Goal: Task Accomplishment & Management: Complete application form

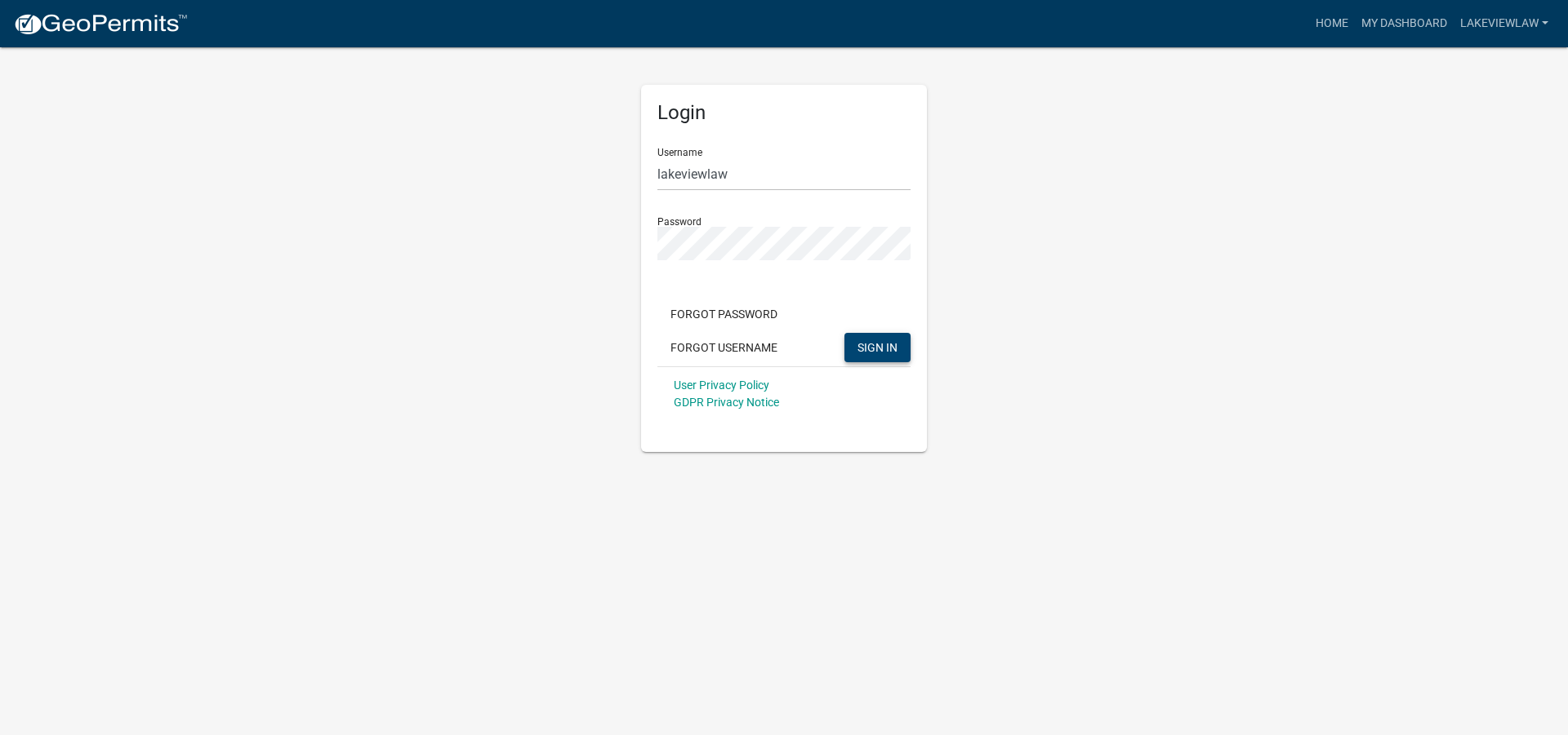
click at [884, 348] on span "SIGN IN" at bounding box center [877, 347] width 40 height 13
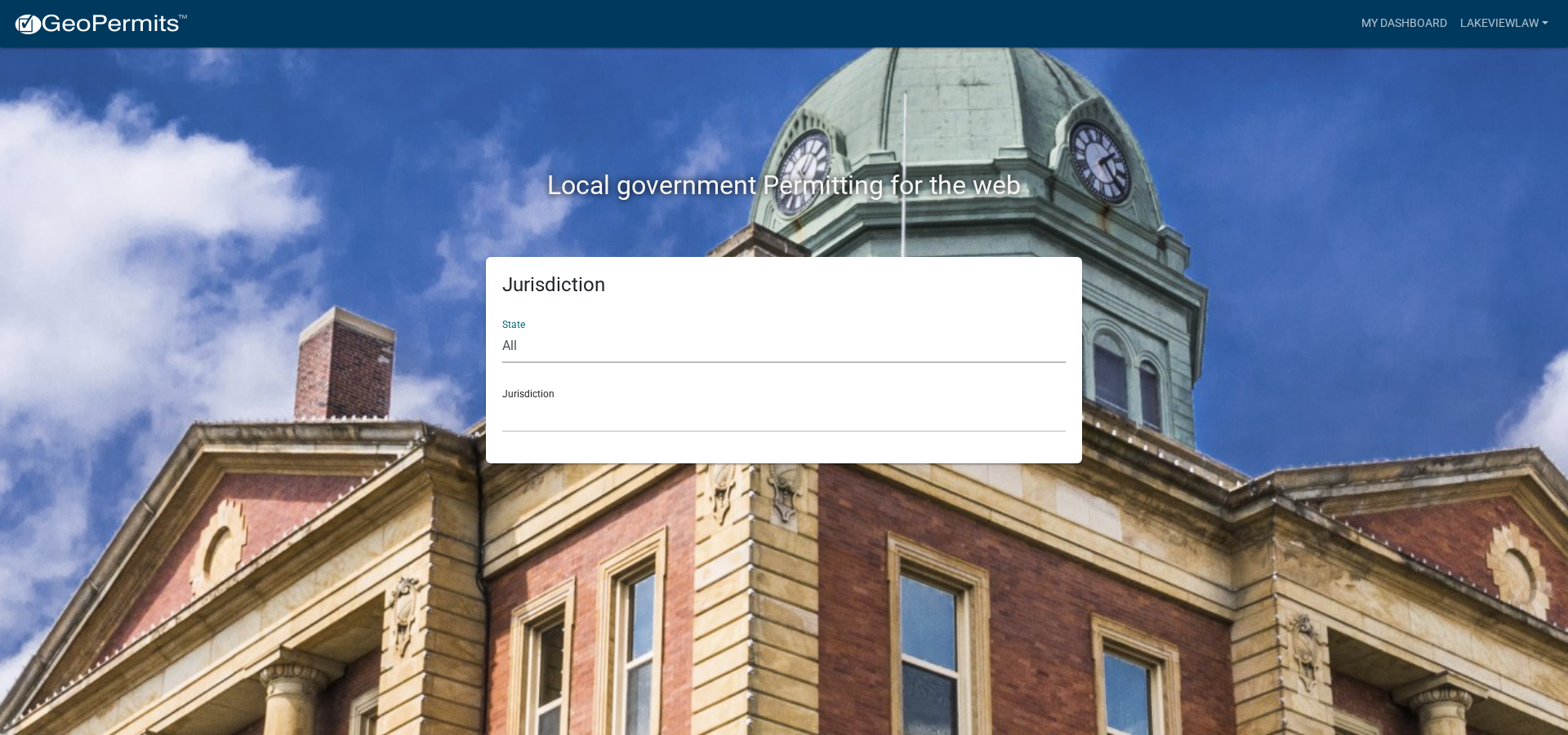
click at [524, 345] on select "All [US_STATE] [US_STATE] [US_STATE] [US_STATE] [US_STATE] [US_STATE] [US_STATE…" at bounding box center [784, 346] width 564 height 33
select select "[US_STATE]"
click option "[US_STATE]" at bounding box center [0, 0] width 0 height 0
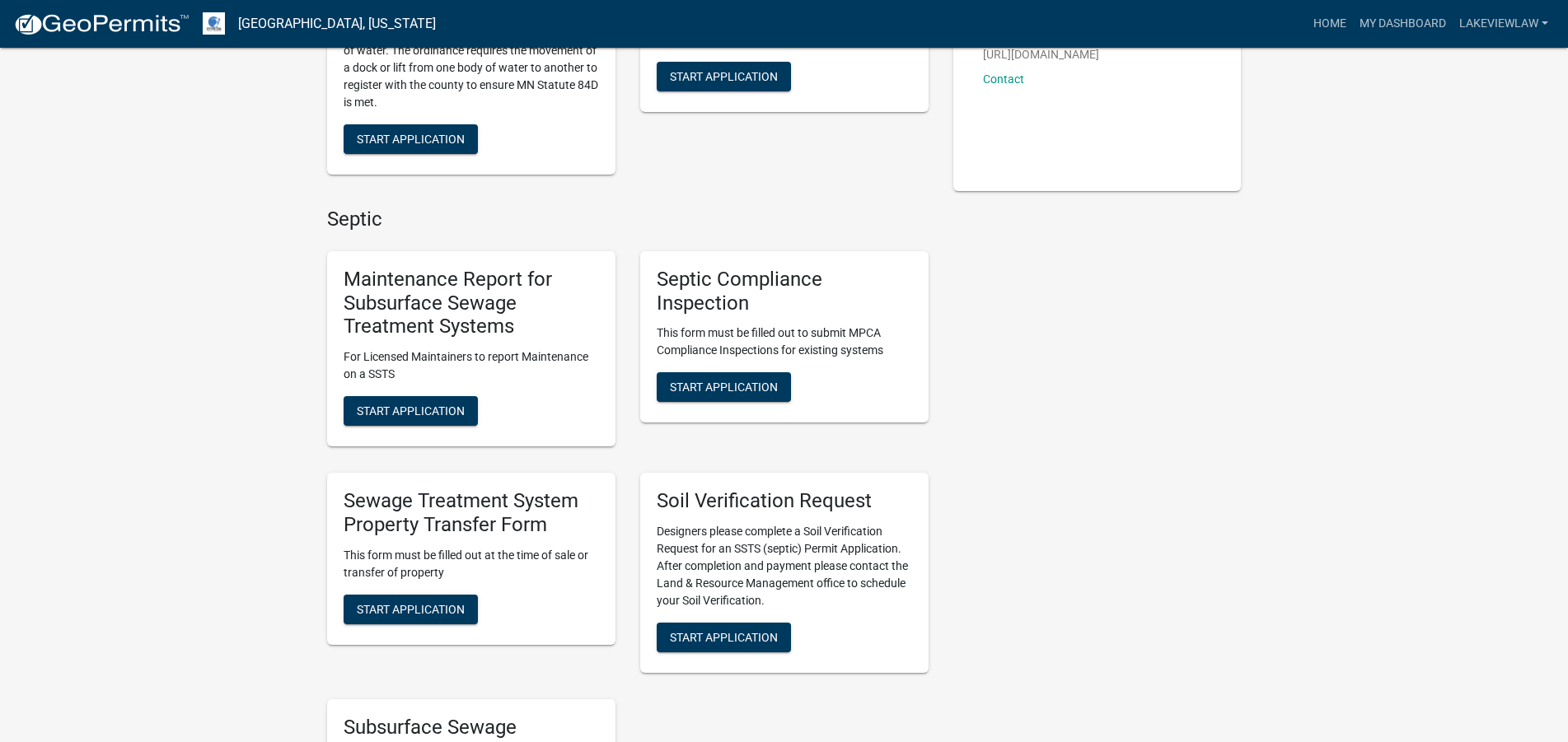
scroll to position [420, 0]
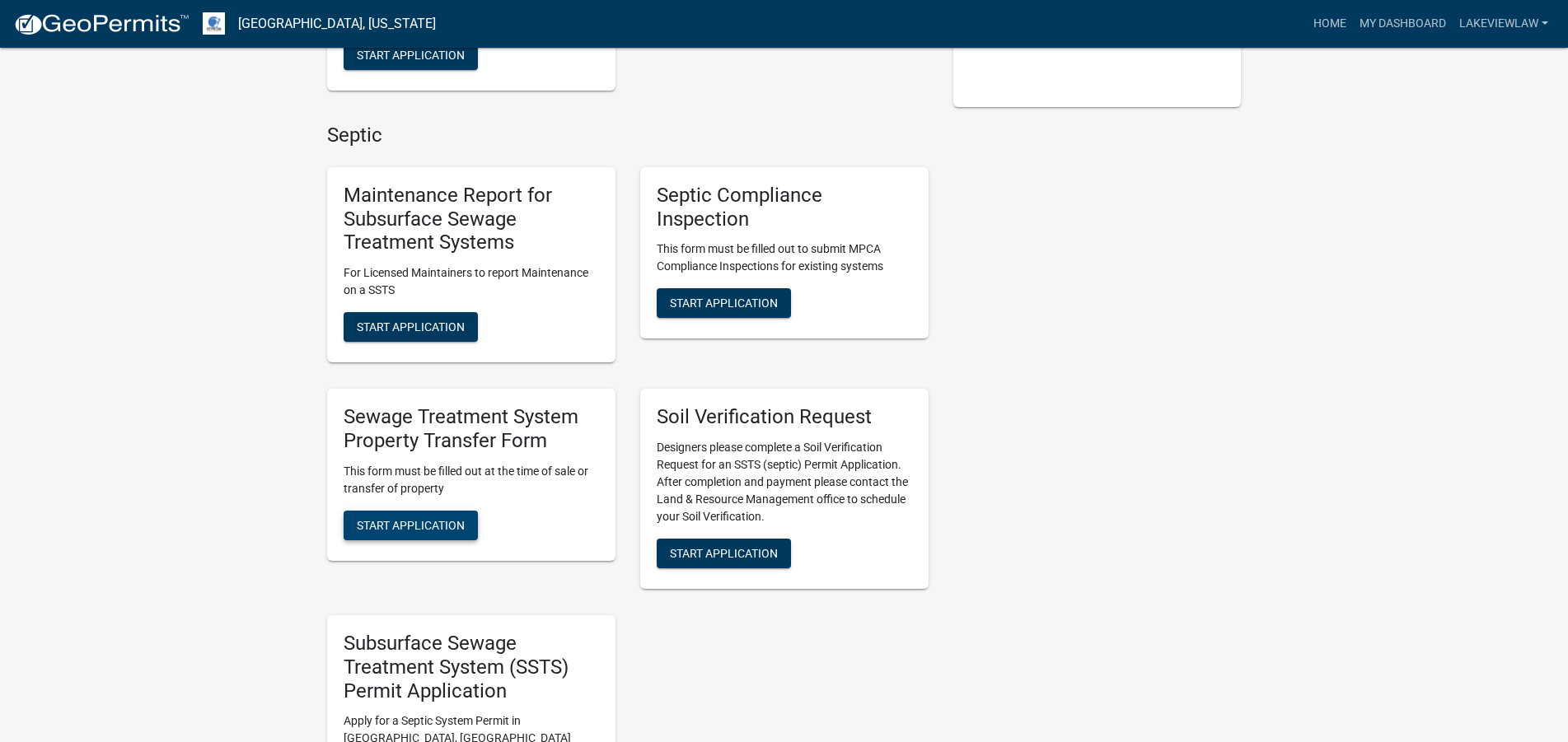
click at [447, 534] on button "Start Application" at bounding box center [410, 525] width 134 height 29
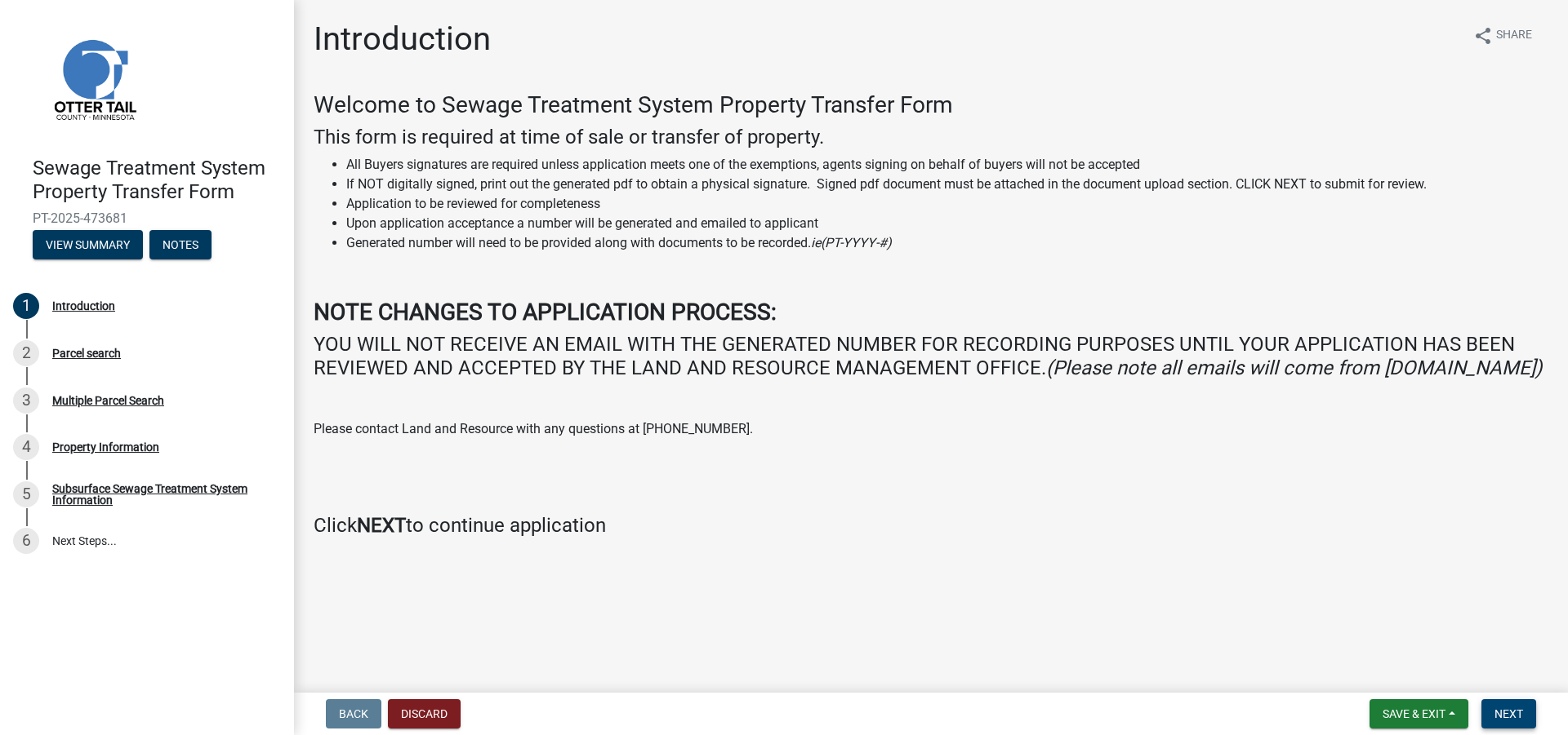
click at [1503, 706] on button "Next" at bounding box center [1509, 713] width 55 height 29
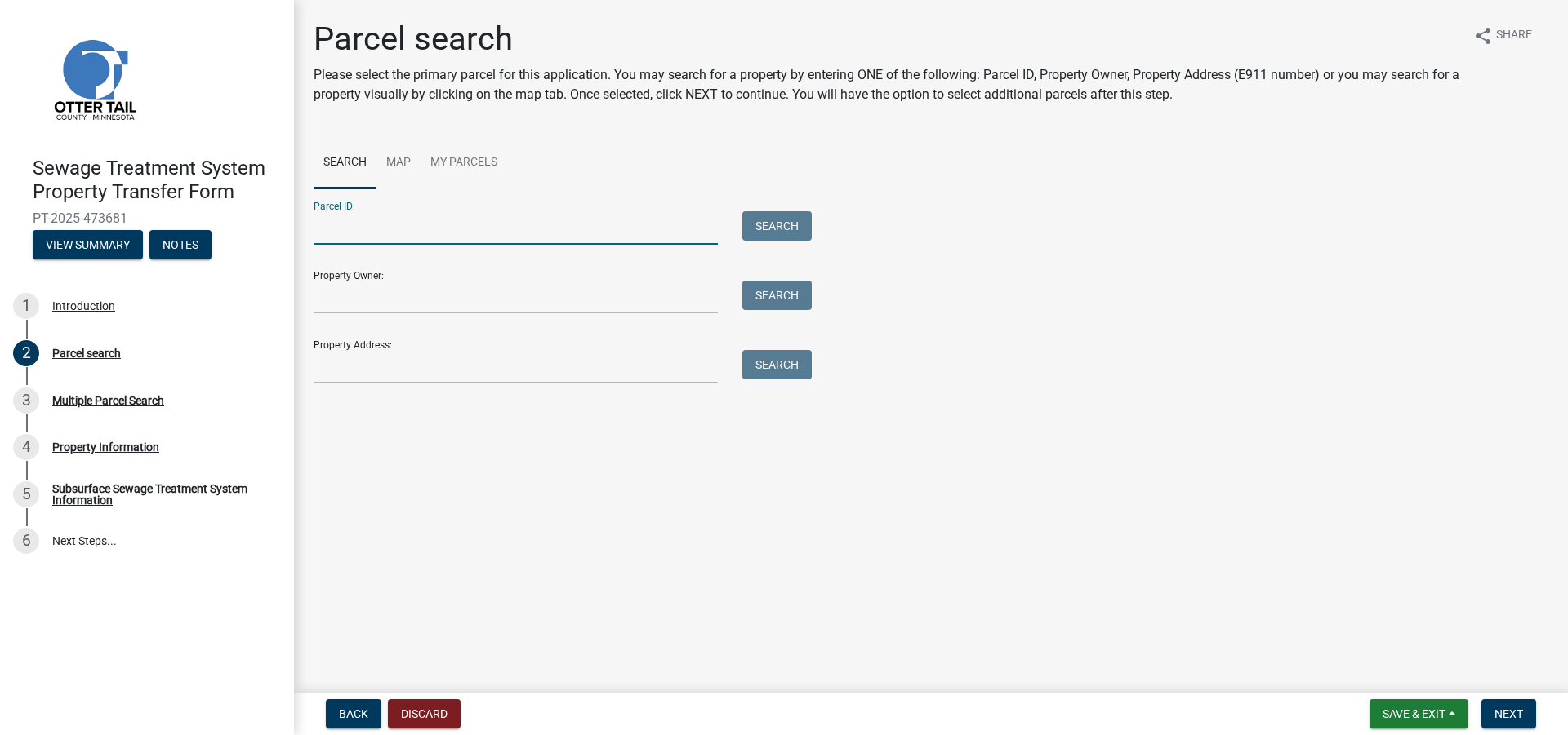
click at [545, 227] on input "Parcel ID:" at bounding box center [515, 228] width 404 height 33
paste input "15000140125900"
type input "15000140125900"
click at [773, 223] on button "Search" at bounding box center [777, 226] width 70 height 29
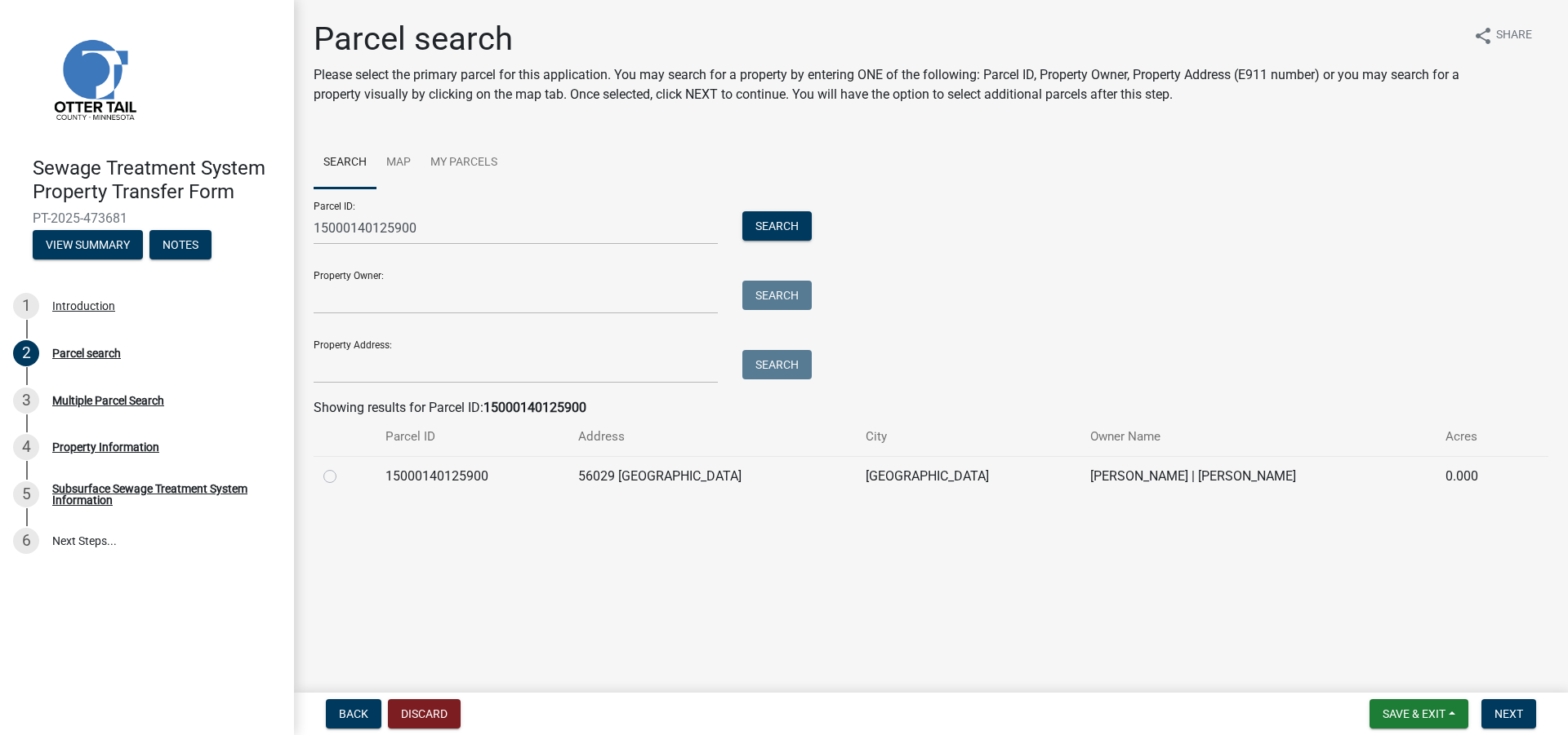
click at [343, 467] on label at bounding box center [343, 467] width 0 height 0
click at [343, 476] on input "radio" at bounding box center [348, 472] width 11 height 11
radio input "true"
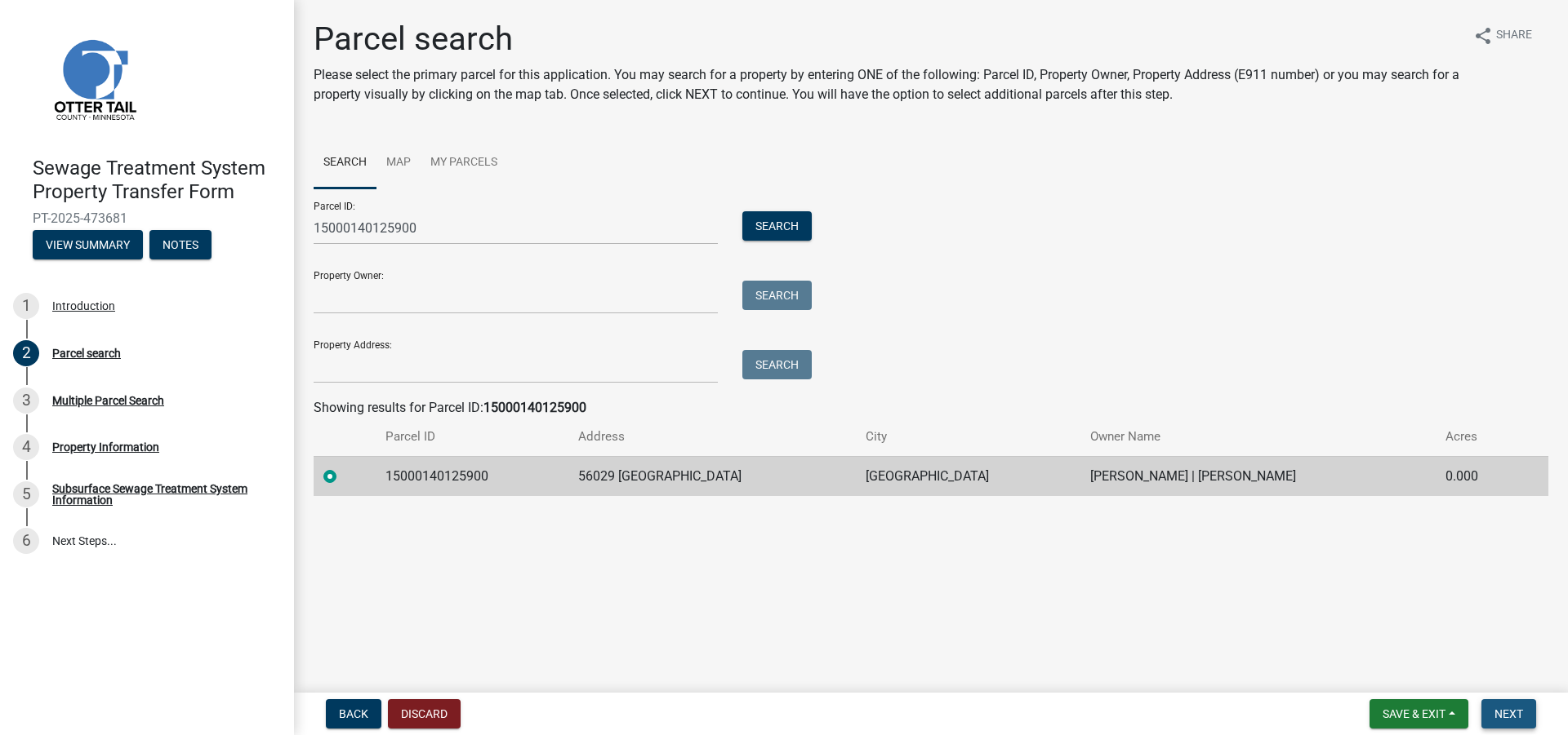
click at [1507, 710] on span "Next" at bounding box center [1508, 714] width 28 height 13
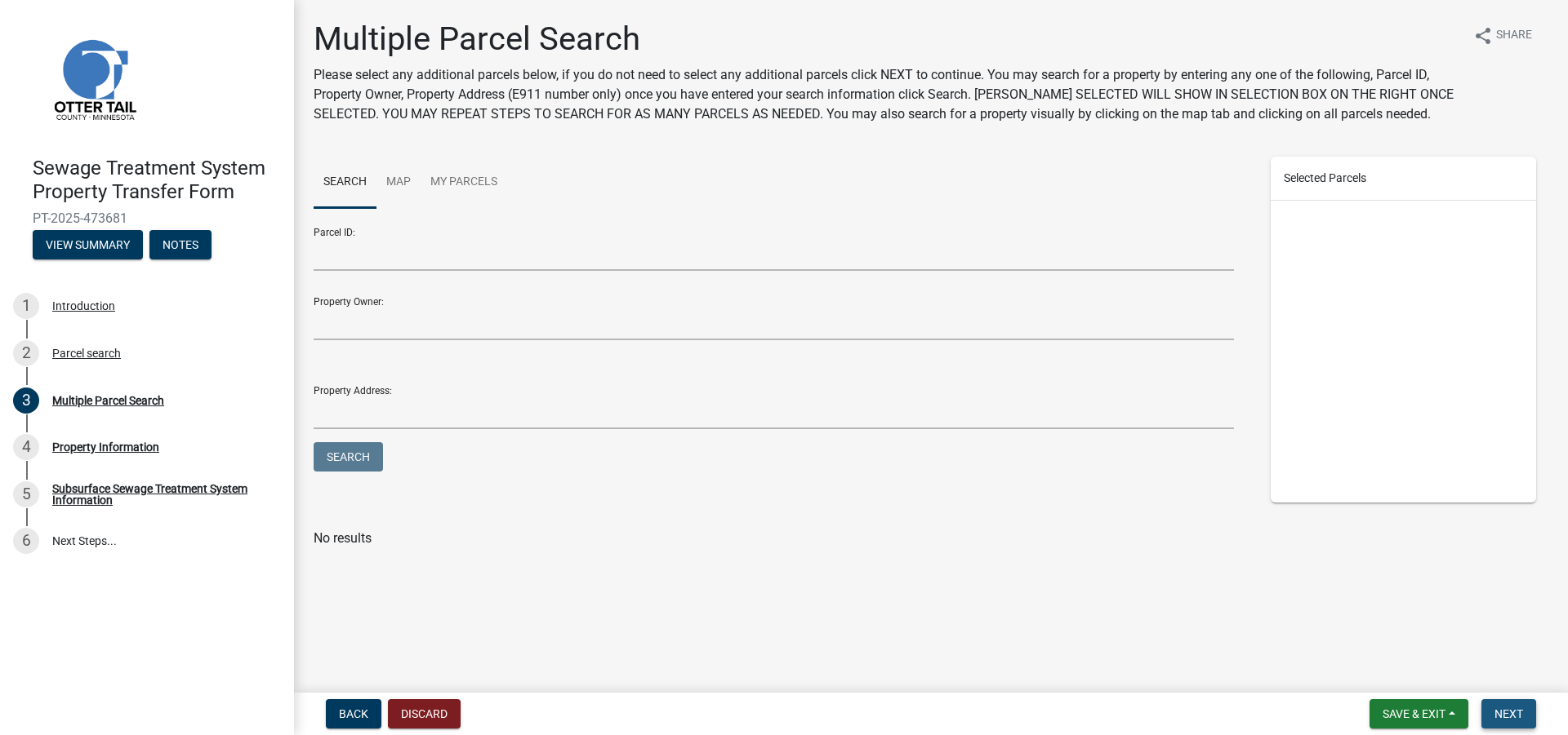
click at [1497, 708] on span "Next" at bounding box center [1508, 714] width 28 height 13
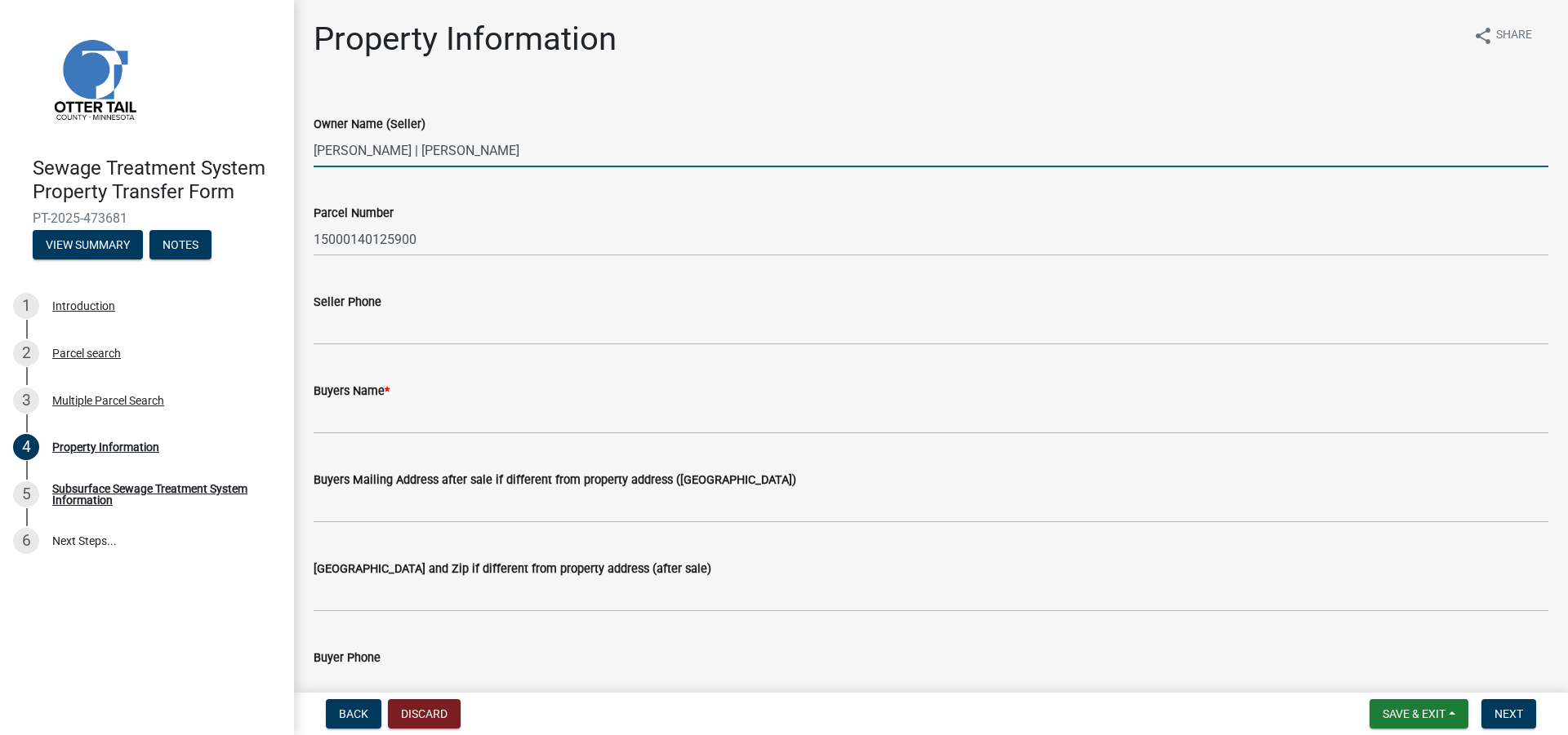
drag, startPoint x: 604, startPoint y: 153, endPoint x: 292, endPoint y: 160, distance: 312.1
click at [314, 160] on input "[PERSON_NAME] | [PERSON_NAME]" at bounding box center [931, 150] width 1234 height 33
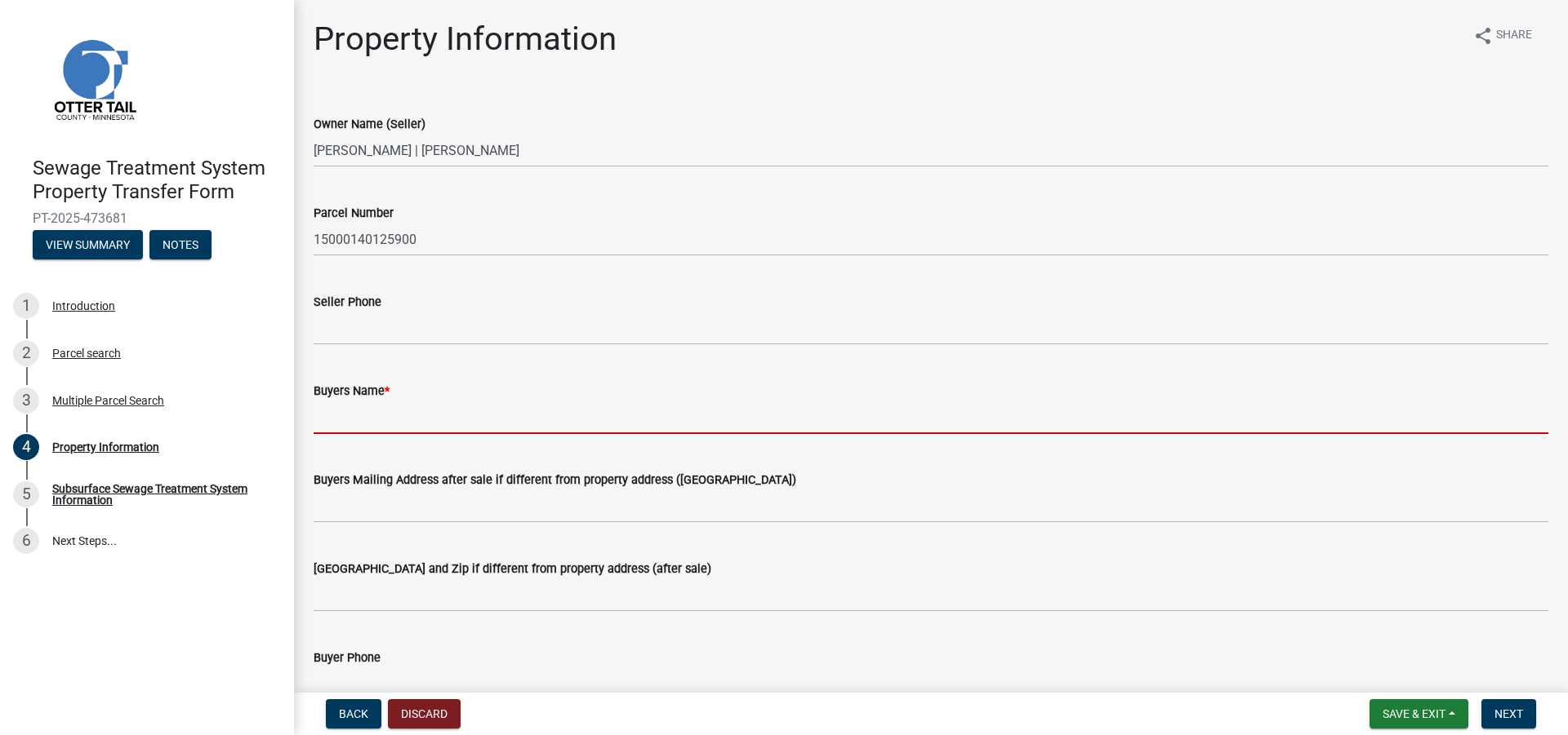
drag, startPoint x: 398, startPoint y: 416, endPoint x: 445, endPoint y: 426, distance: 48.1
click at [398, 417] on input "Buyers Name *" at bounding box center [931, 417] width 1234 height 33
paste input "[PERSON_NAME] | [PERSON_NAME]"
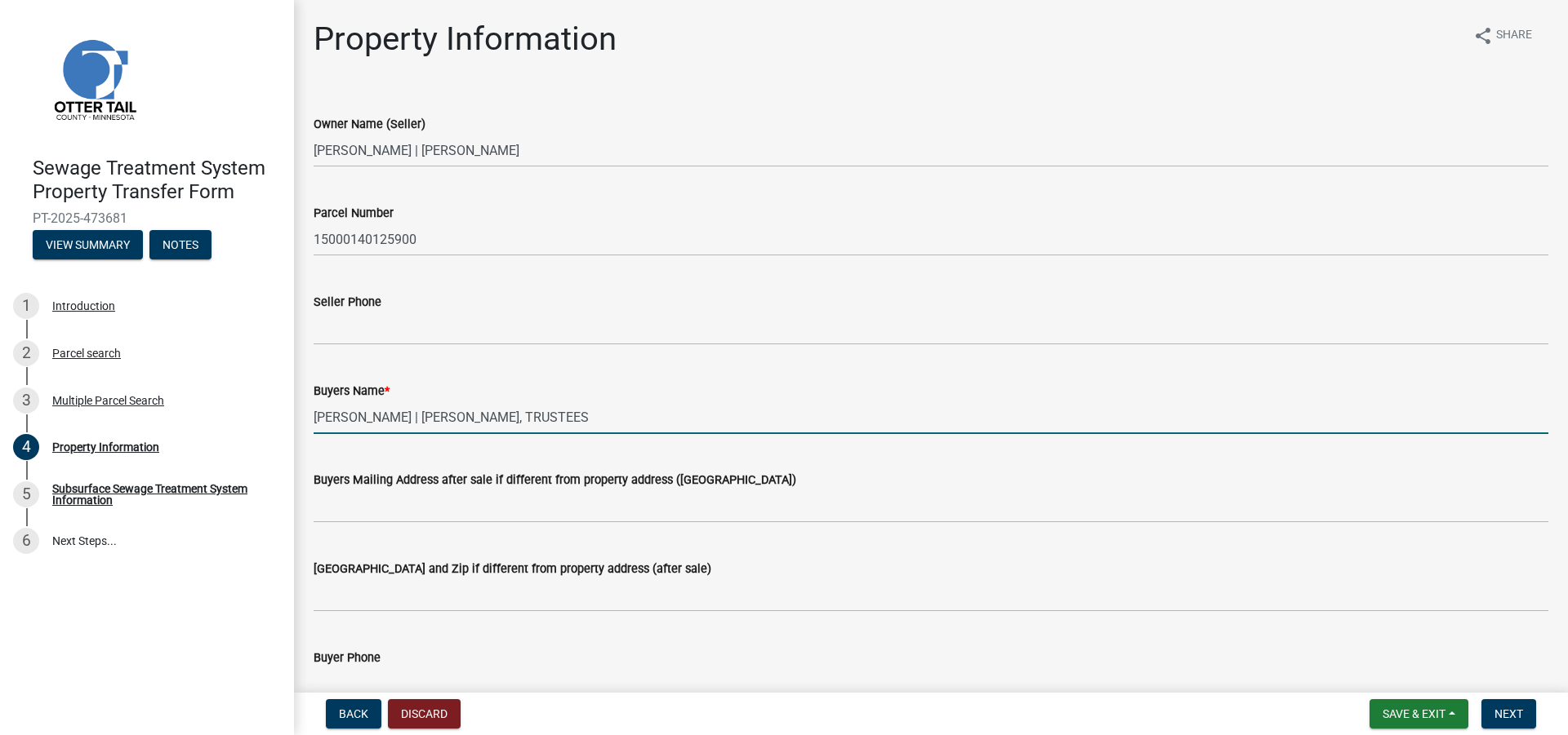
type input "[PERSON_NAME] | [PERSON_NAME], TRUSTEES"
click at [891, 460] on div "Buyers Mailing Address after sale if different from property address ([GEOGRAPH…" at bounding box center [931, 484] width 1234 height 75
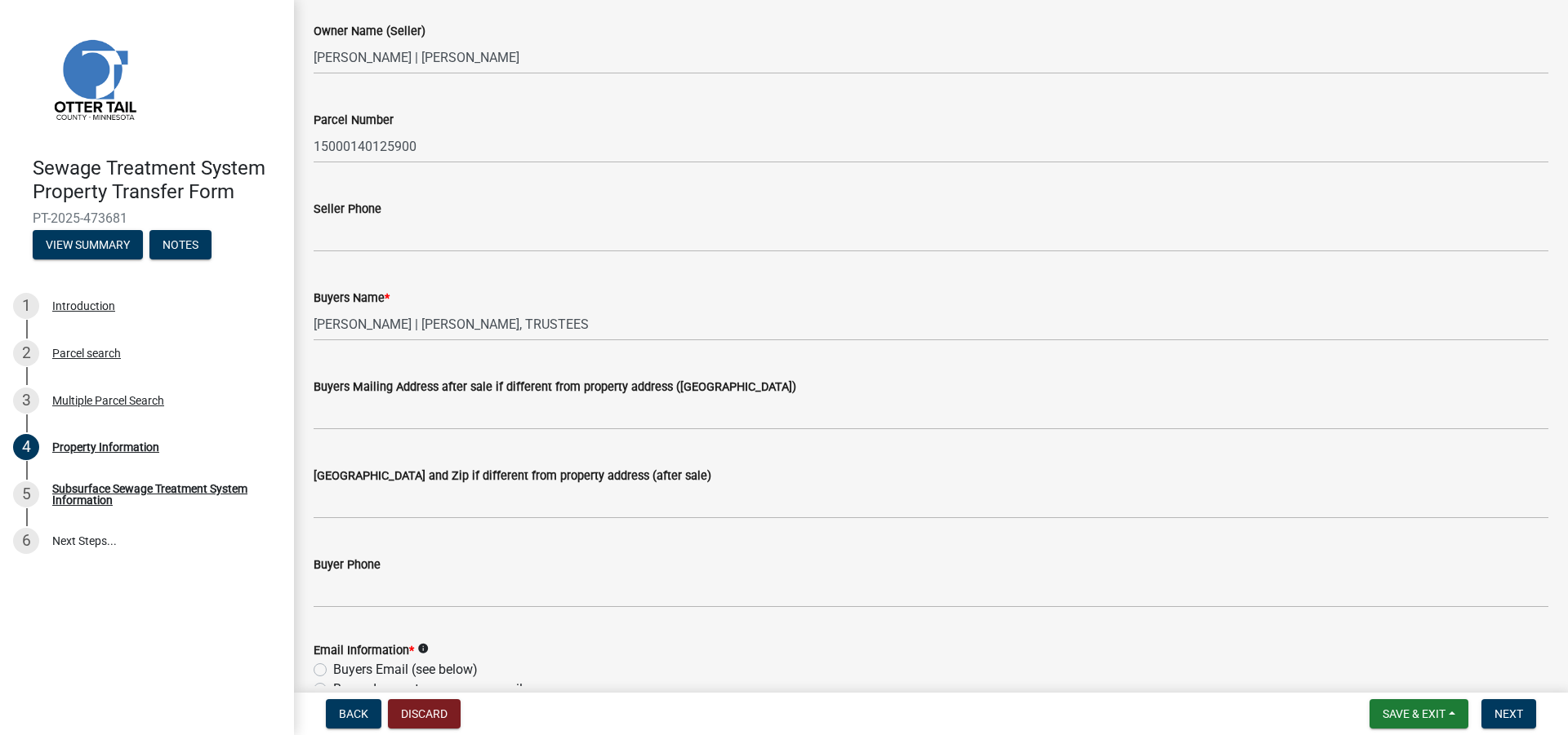
scroll to position [279, 0]
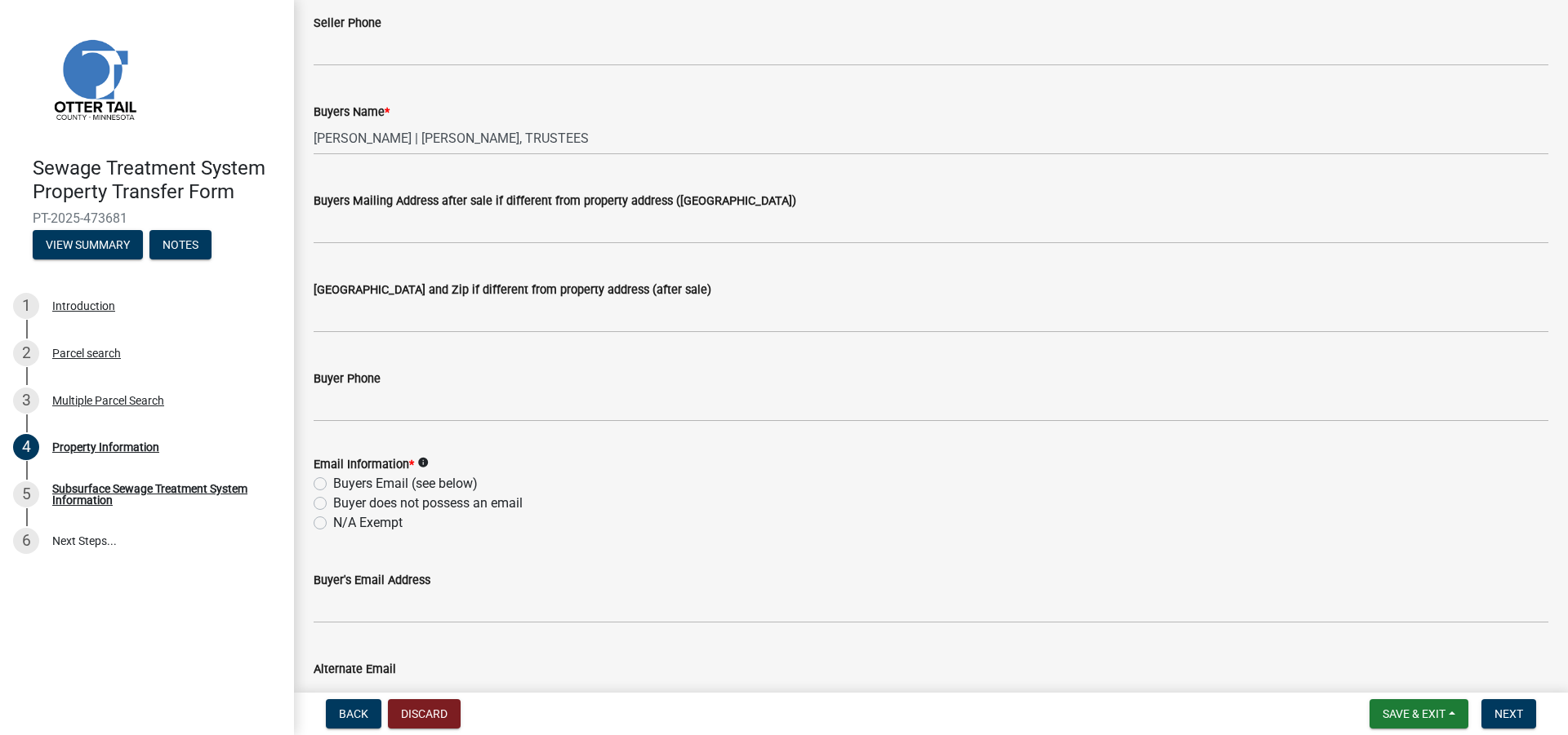
click at [333, 523] on label "N/A Exempt" at bounding box center [368, 523] width 70 height 20
click at [333, 523] on input "N/A Exempt" at bounding box center [338, 518] width 11 height 11
radio input "true"
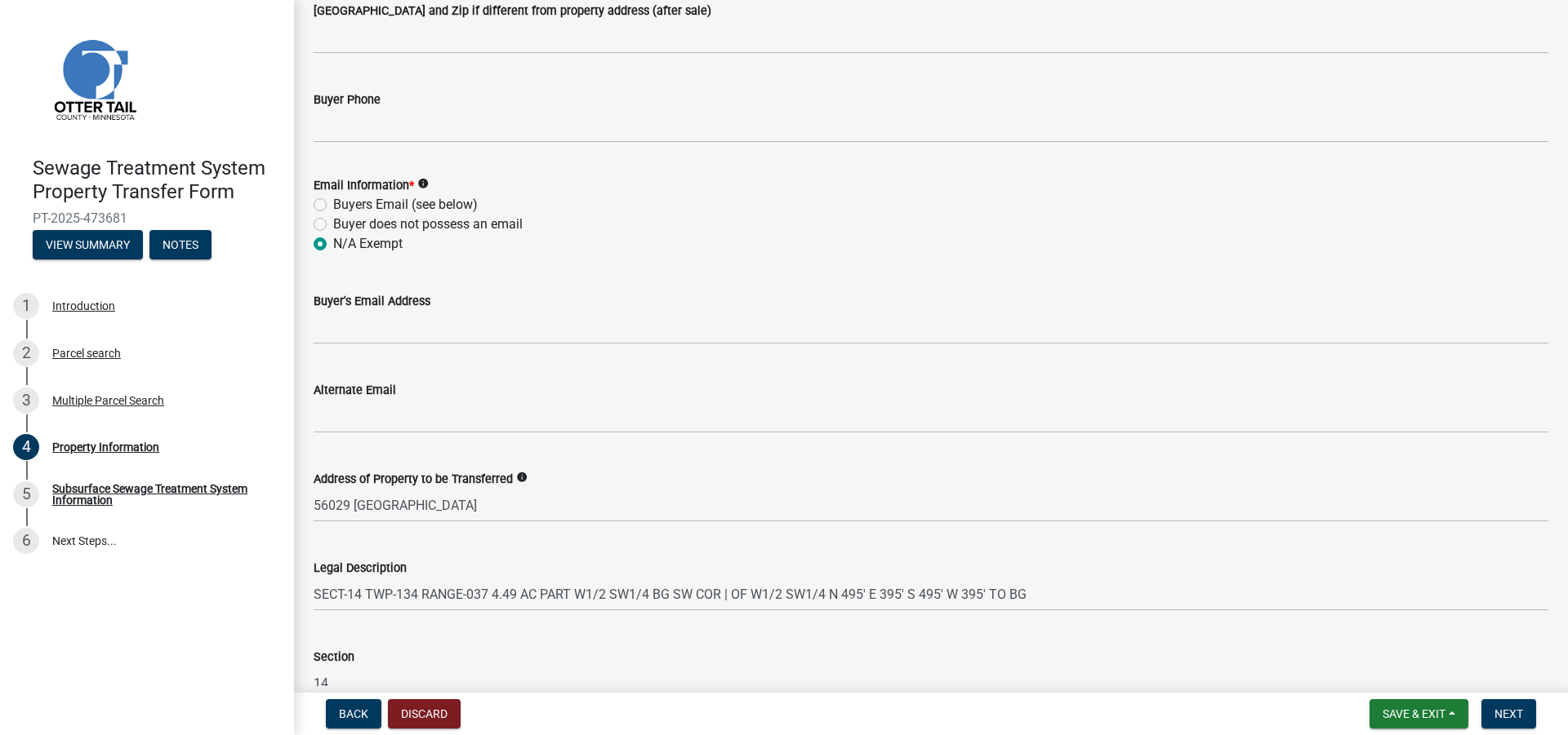
scroll to position [739, 0]
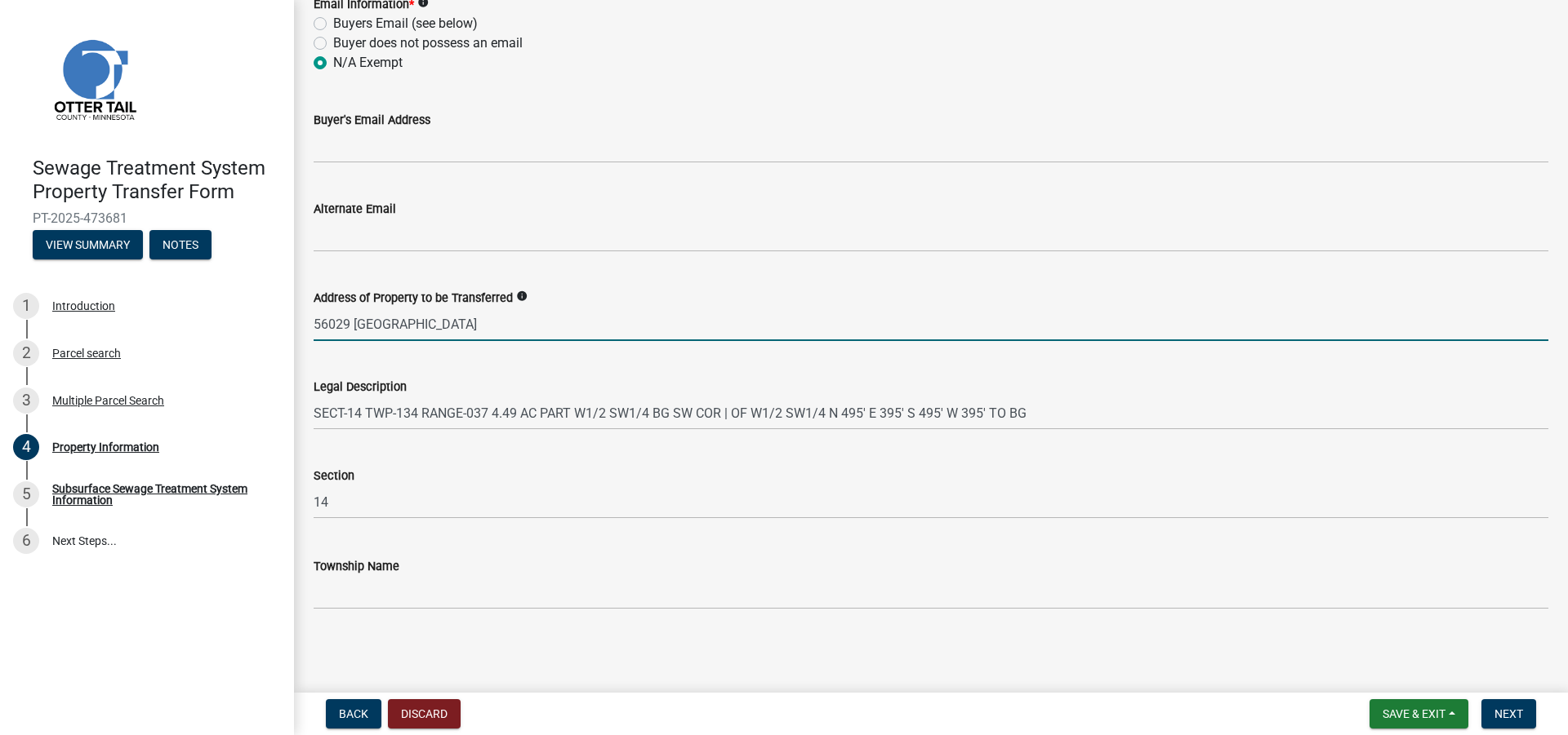
click at [419, 324] on input "56029 [GEOGRAPHIC_DATA]" at bounding box center [931, 324] width 1234 height 33
paste input "56527"
type input "[STREET_ADDRESS]"
click at [1496, 709] on span "Next" at bounding box center [1508, 714] width 28 height 13
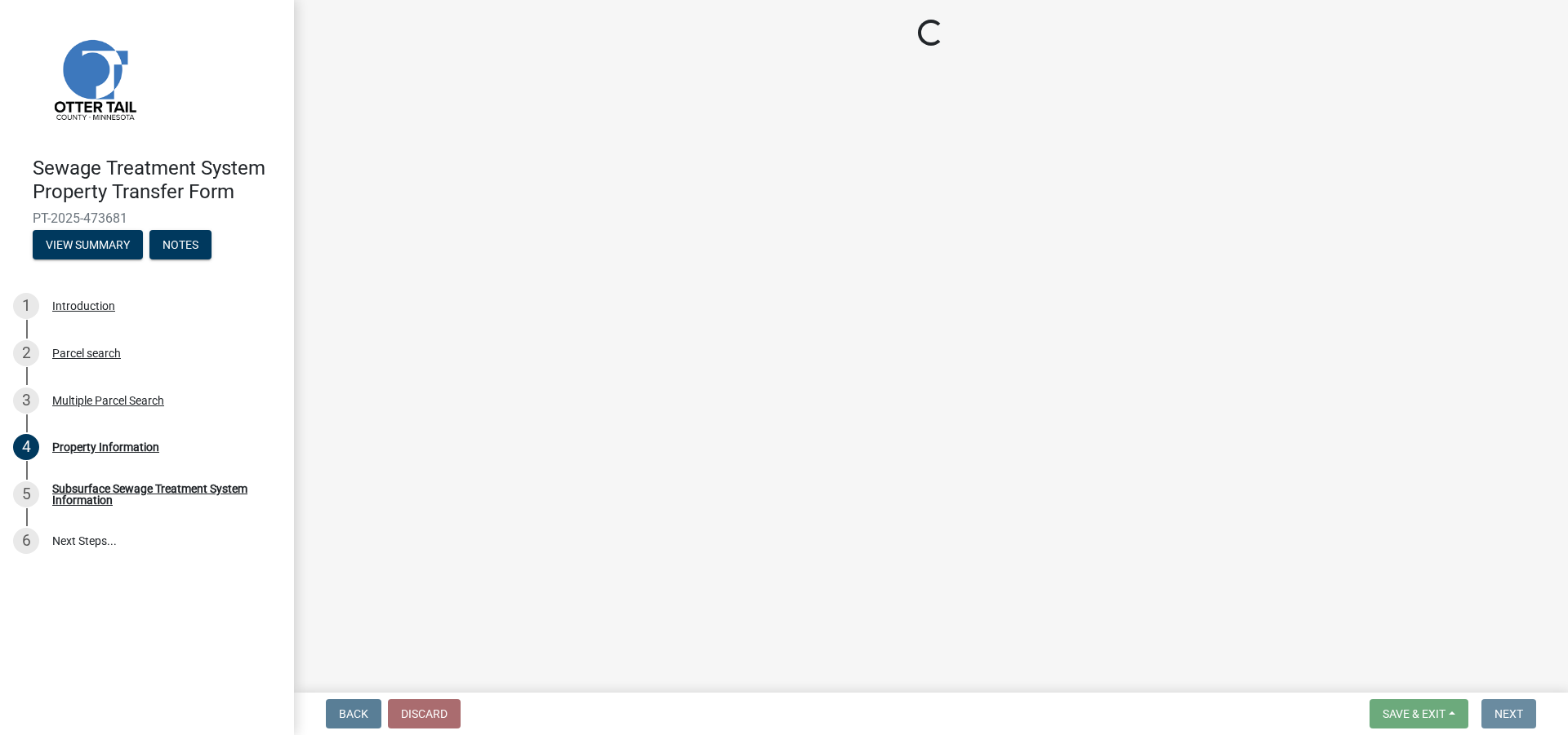
scroll to position [0, 0]
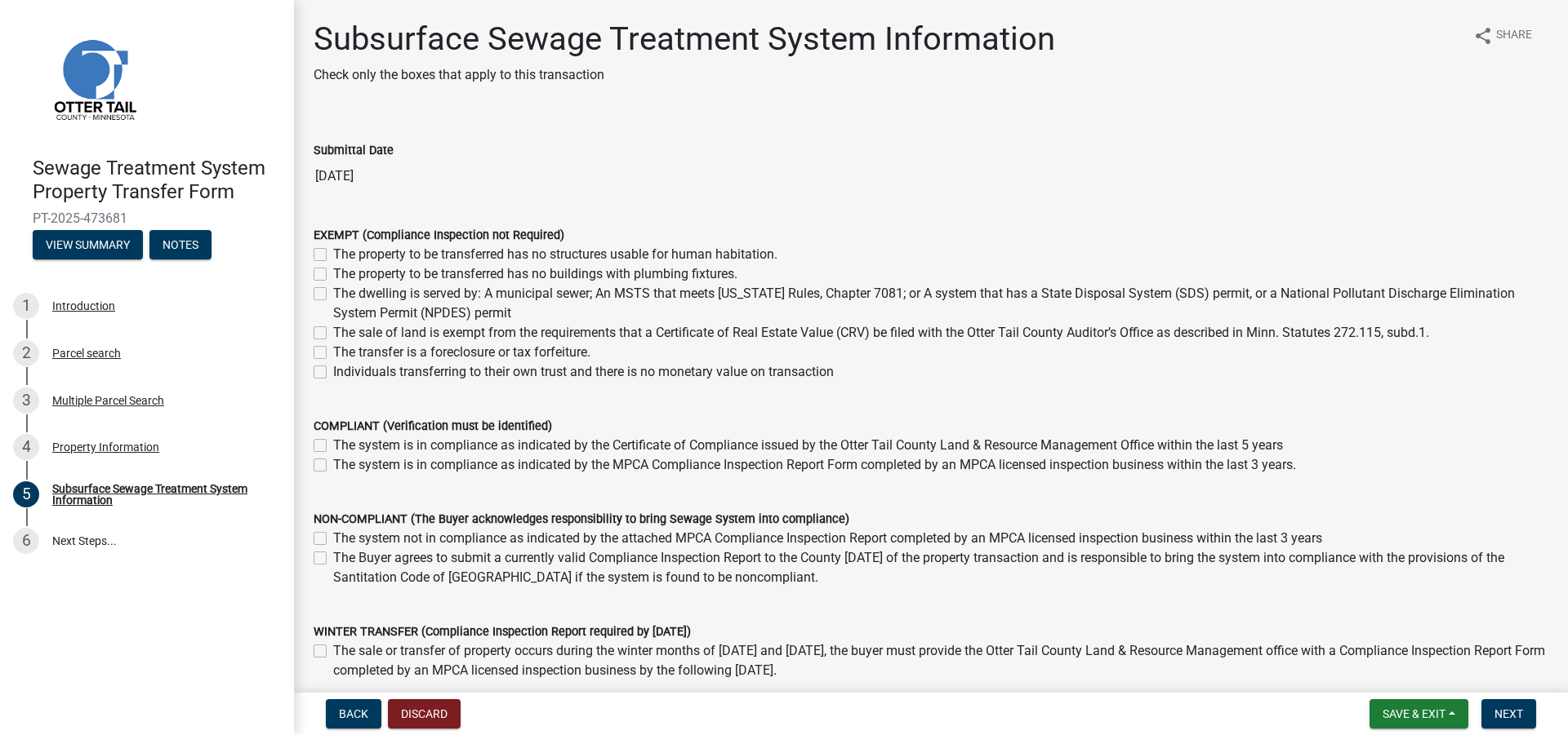
click at [333, 372] on label "Individuals transferring to their own trust and there is no monetary value on t…" at bounding box center [583, 372] width 501 height 20
click at [333, 372] on input "Individuals transferring to their own trust and there is no monetary value on t…" at bounding box center [338, 368] width 11 height 11
checkbox input "true"
checkbox input "false"
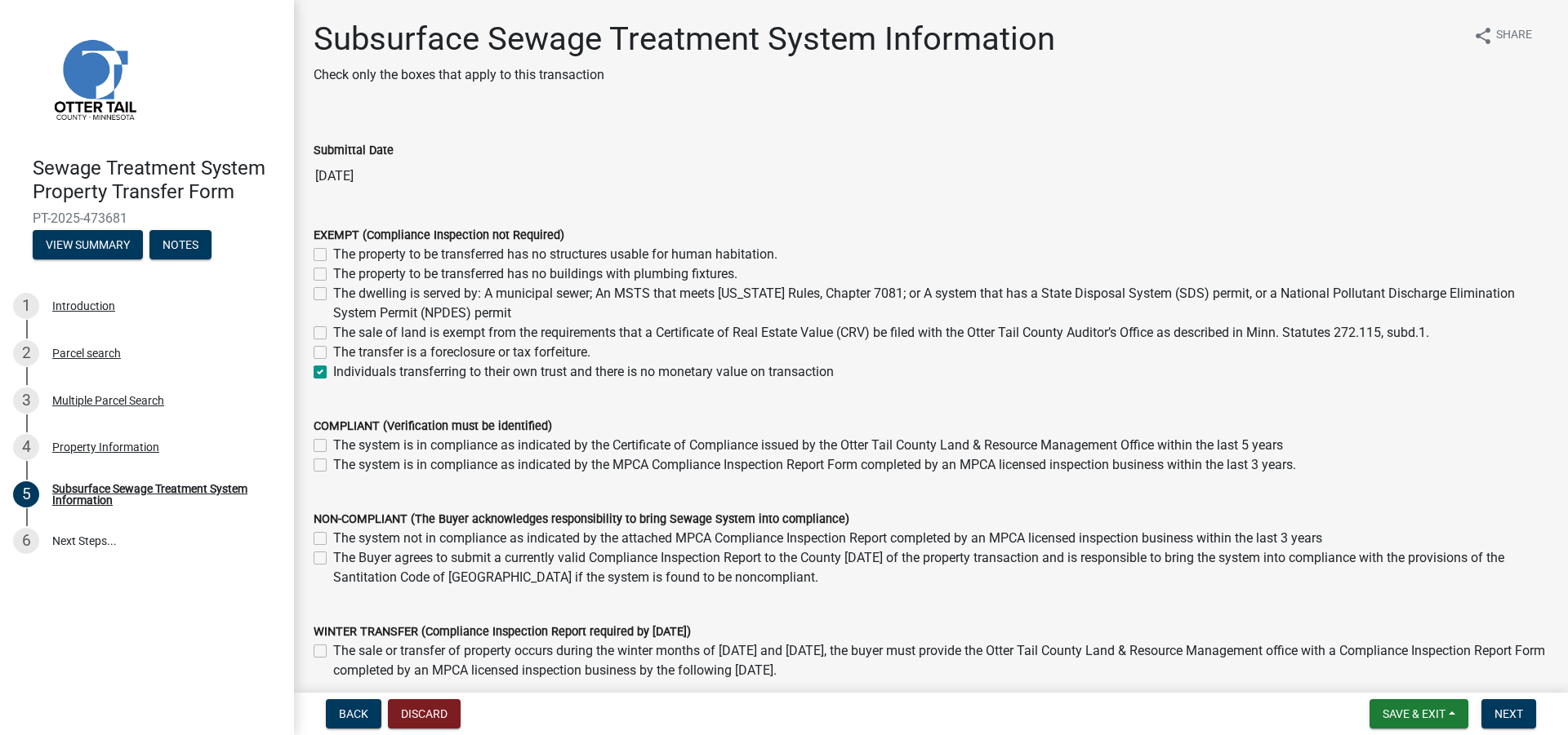
checkbox input "false"
checkbox input "true"
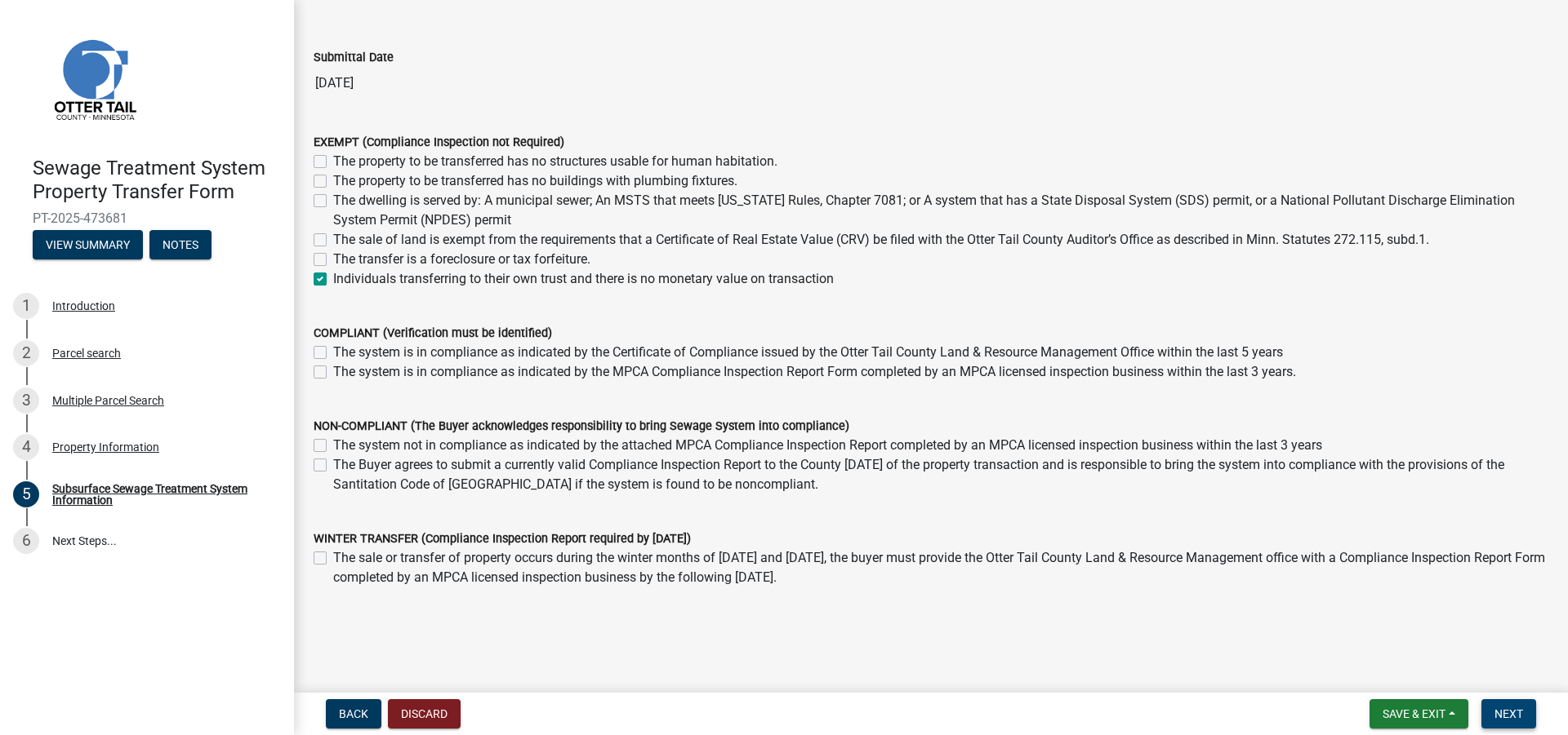
click at [1512, 713] on span "Next" at bounding box center [1508, 714] width 28 height 13
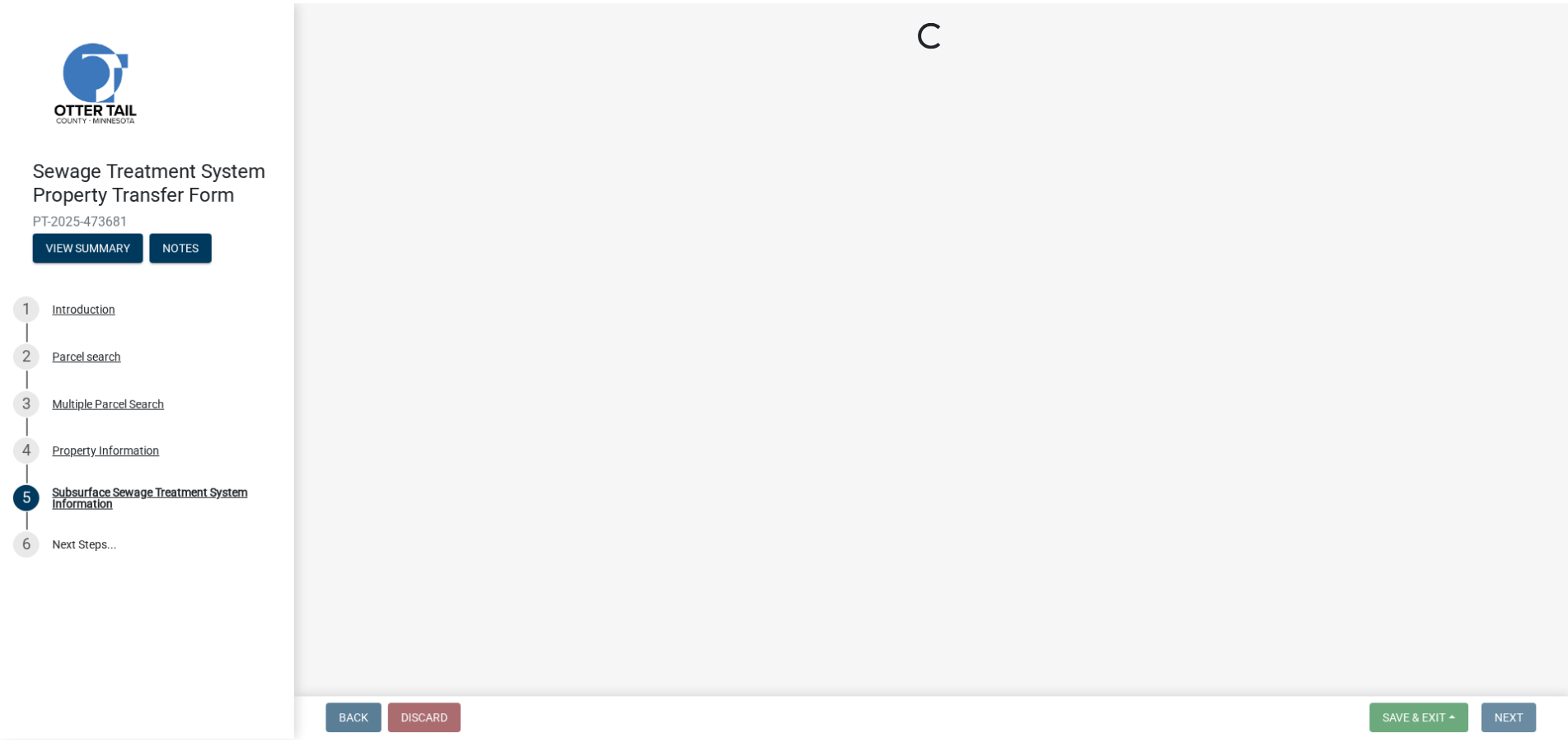
scroll to position [0, 0]
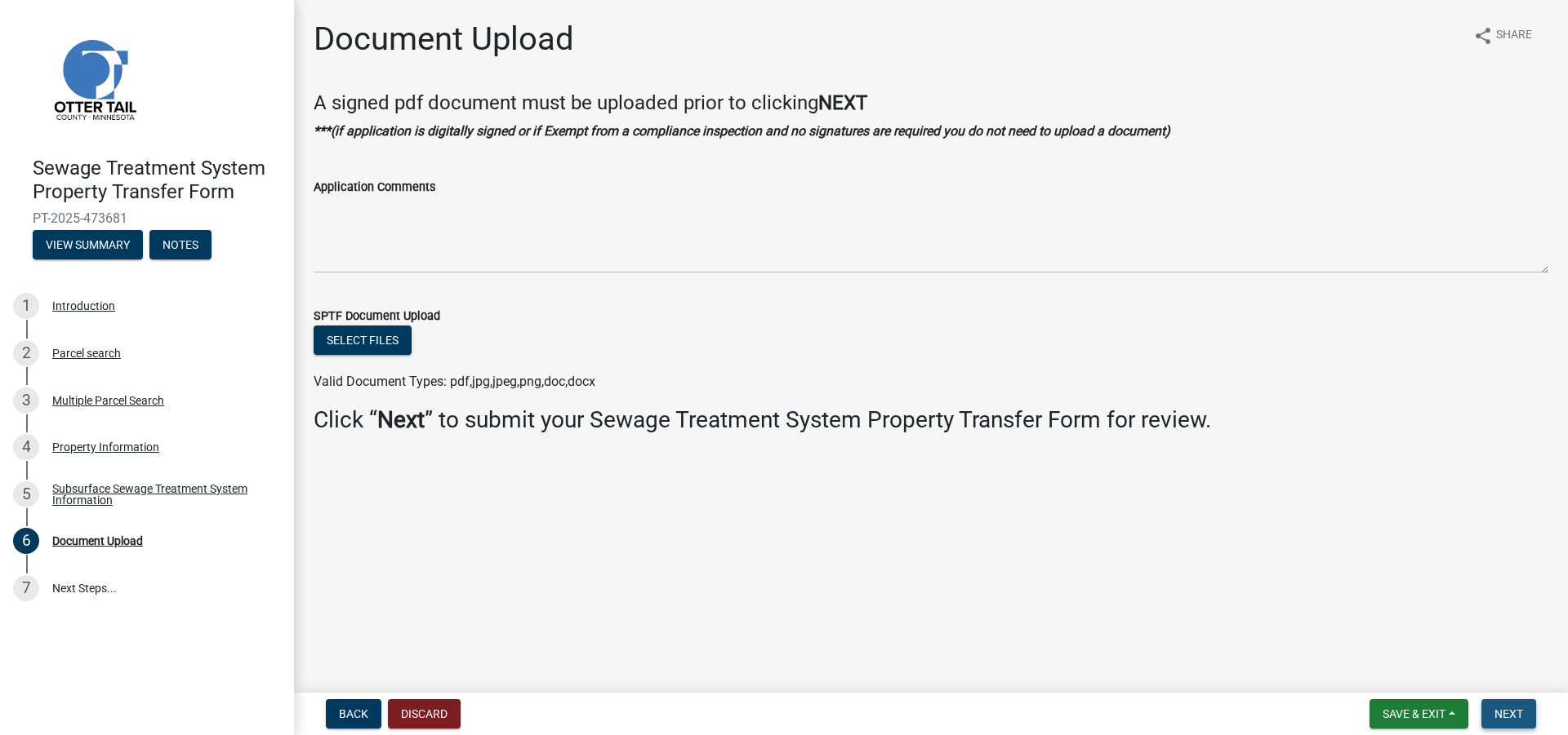
click at [1504, 719] on span "Next" at bounding box center [1508, 714] width 28 height 13
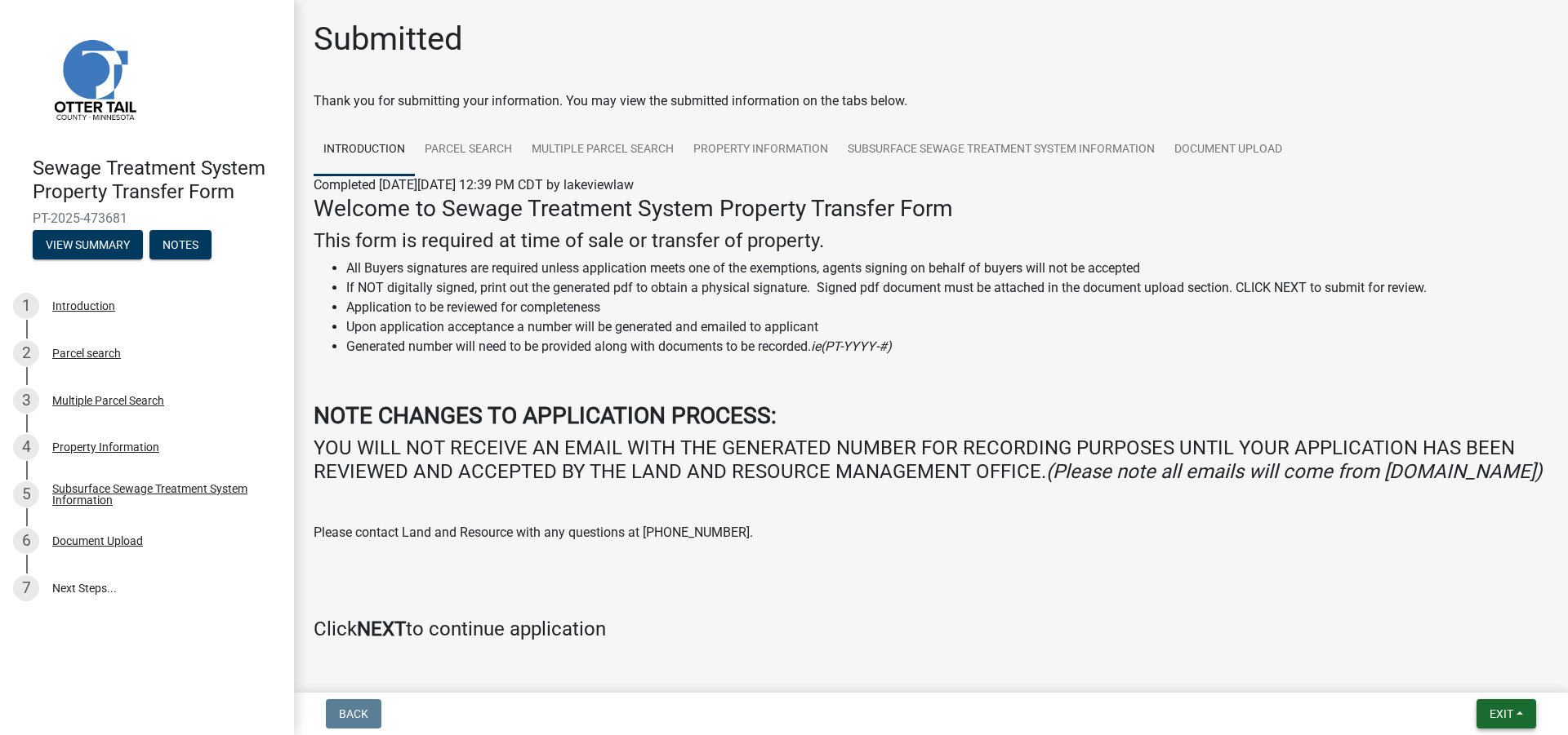
click at [1514, 725] on button "Exit" at bounding box center [1507, 713] width 60 height 29
click at [1498, 674] on button "Save & Exit" at bounding box center [1470, 671] width 130 height 39
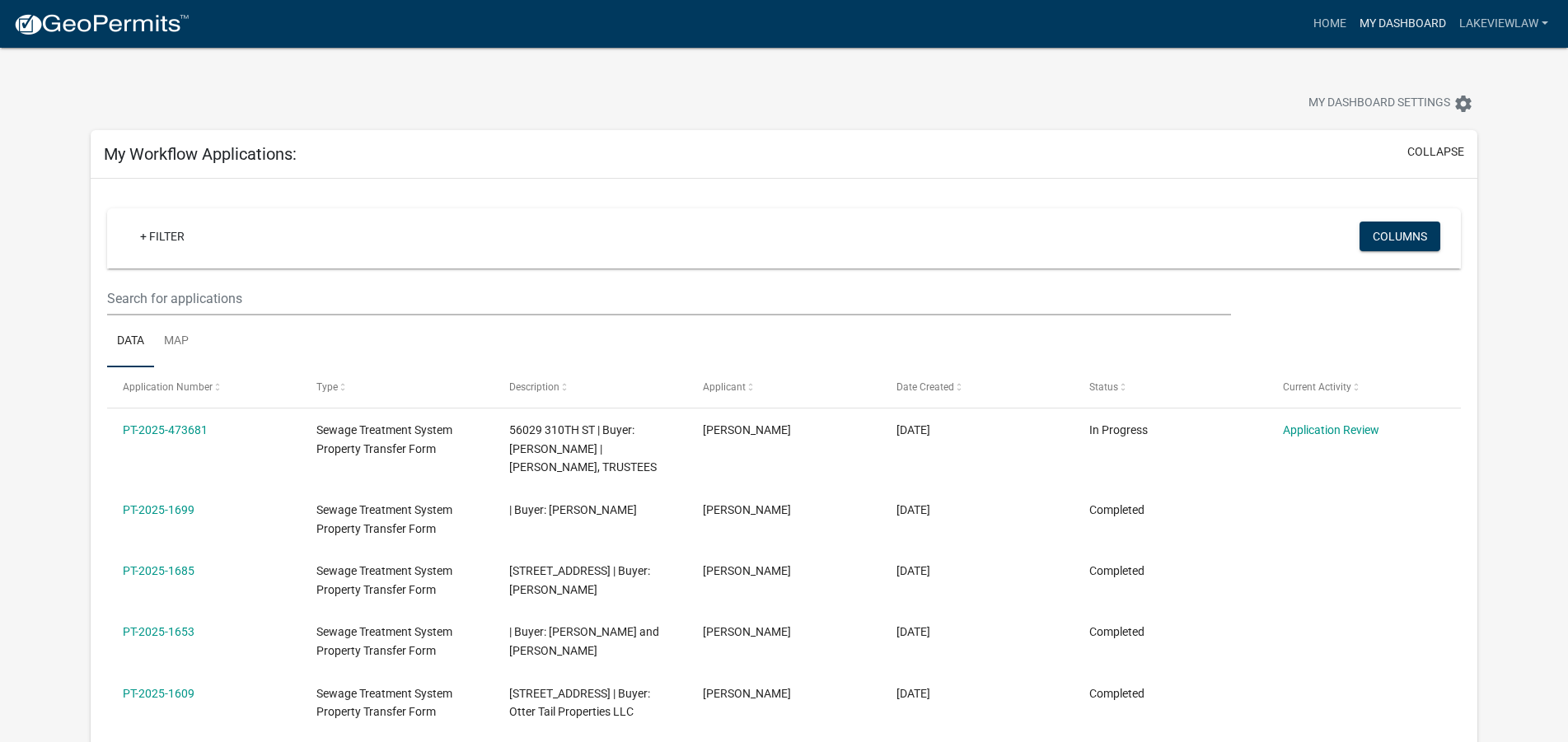
click at [1401, 18] on link "My Dashboard" at bounding box center [1402, 23] width 100 height 31
click at [1318, 20] on link "Home" at bounding box center [1329, 23] width 46 height 31
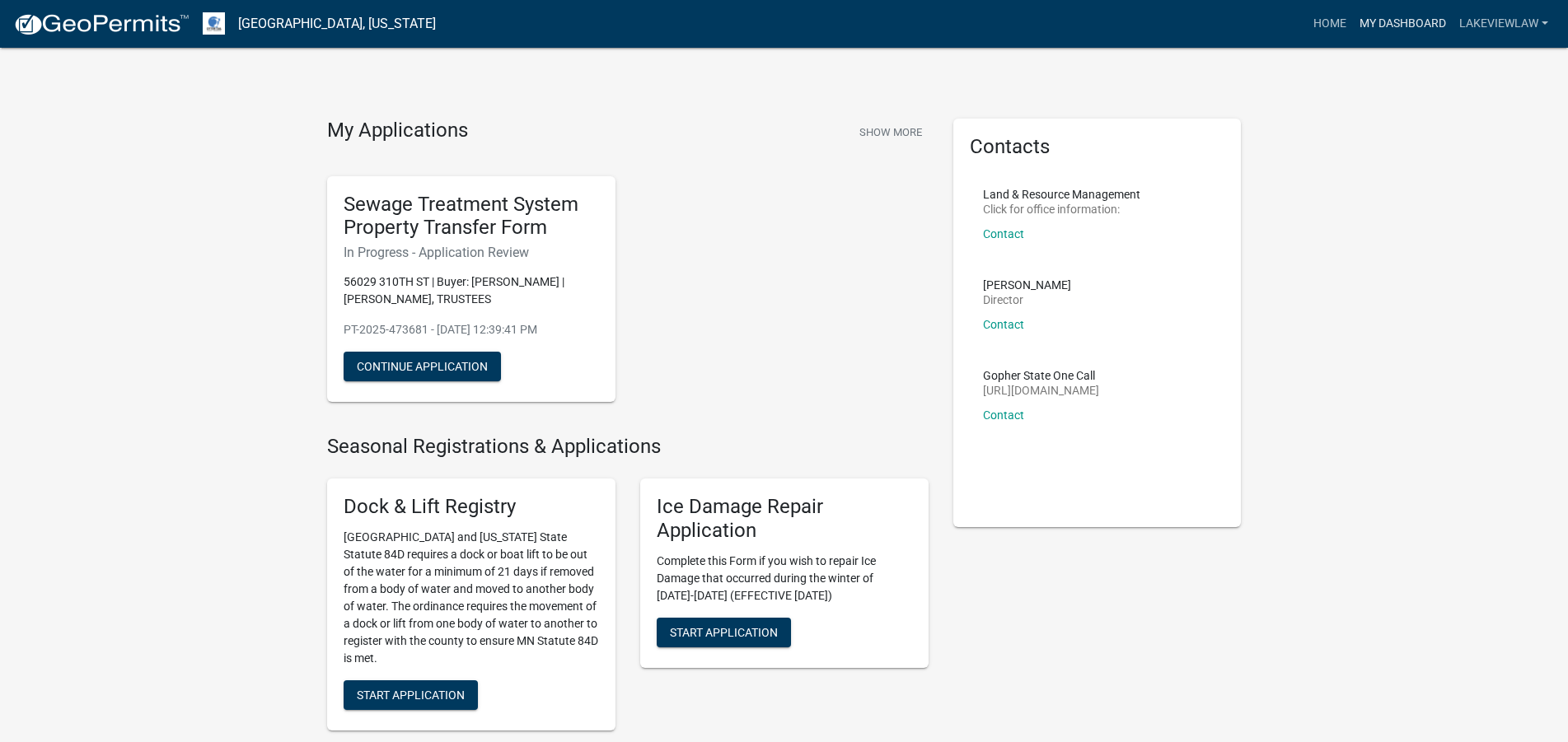
click at [1393, 26] on link "My Dashboard" at bounding box center [1402, 23] width 100 height 31
